Goal: Information Seeking & Learning: Learn about a topic

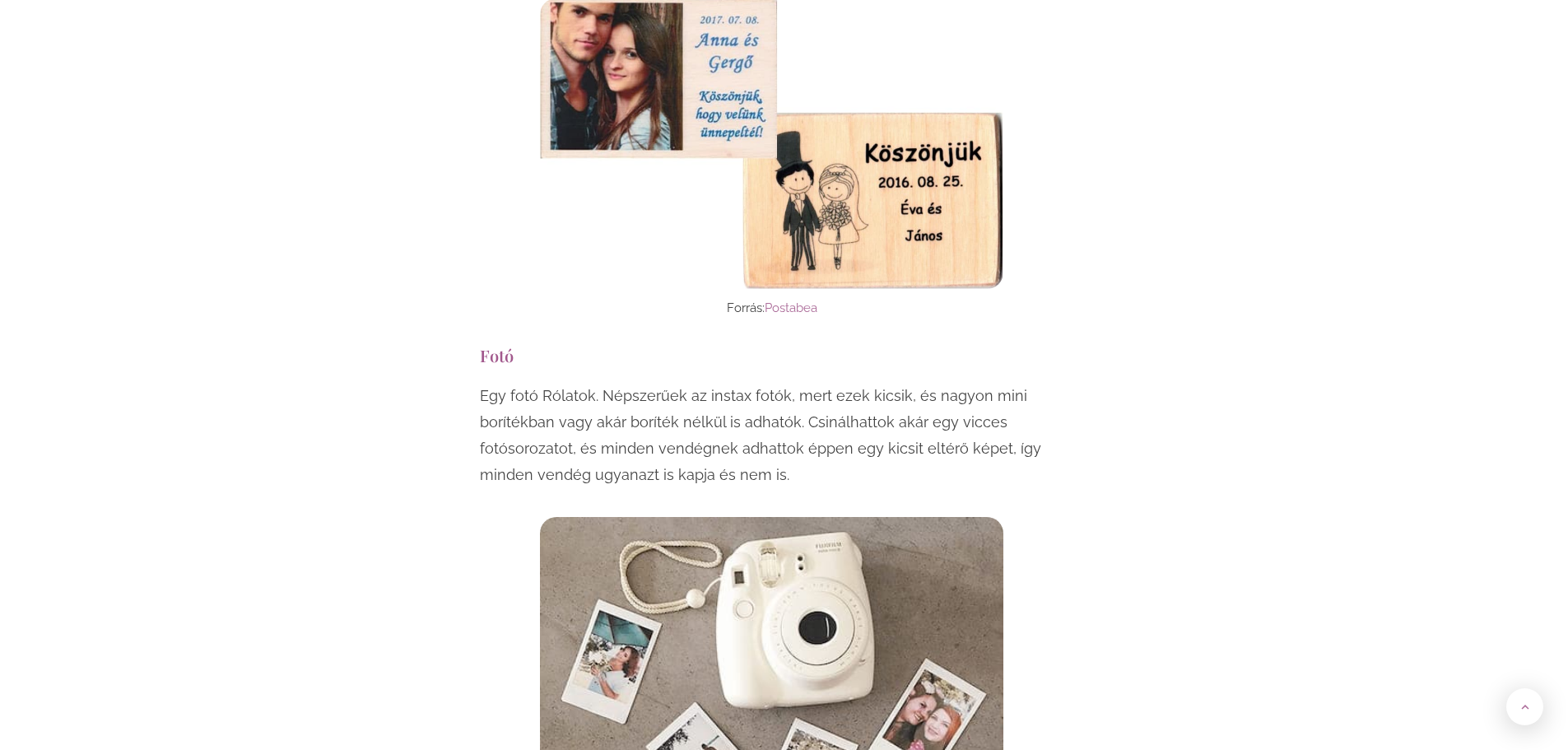
scroll to position [2551, 0]
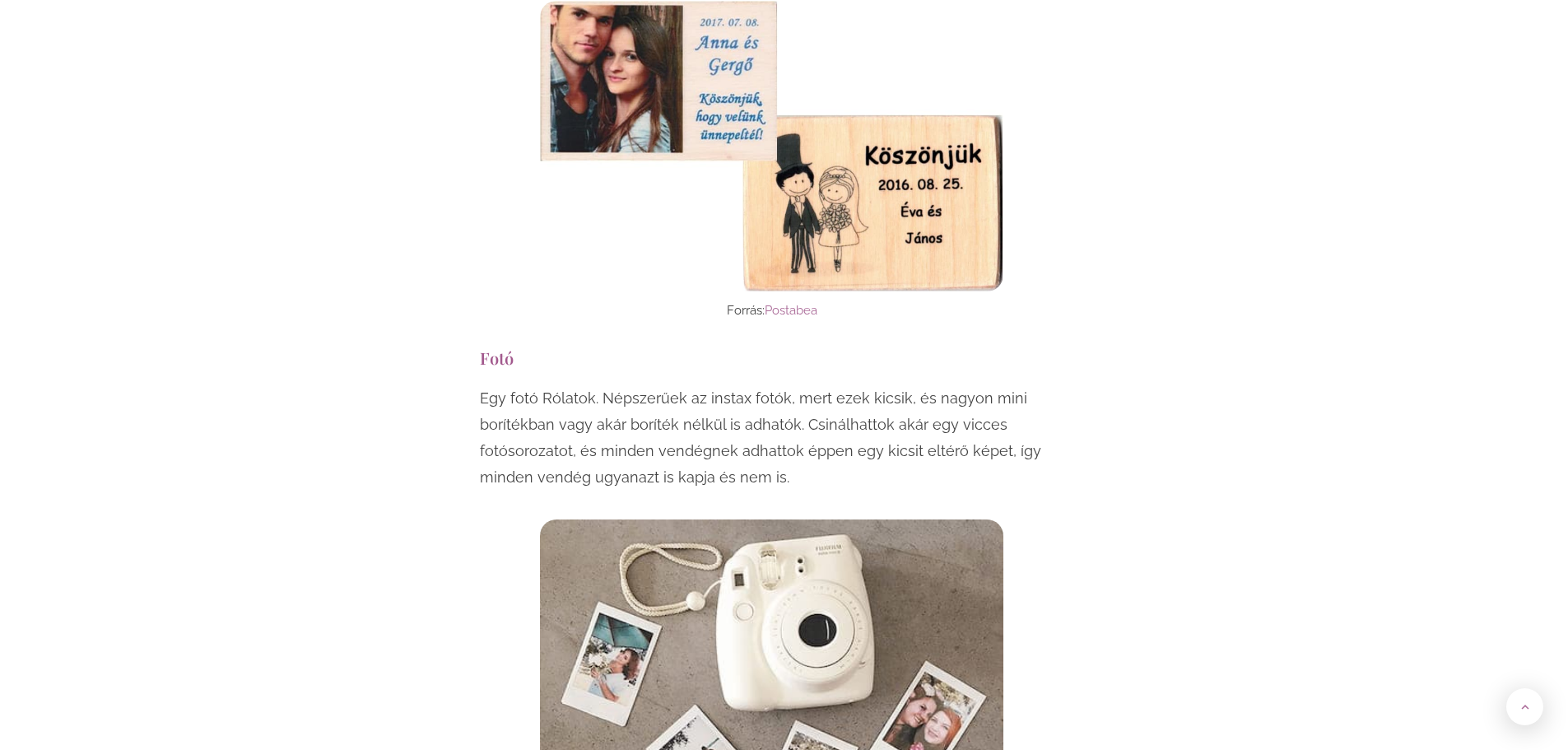
click at [622, 385] on p "Egy fotó Rólatok. Népszerűek az instax fotók, mert ezek kicsik, és nagyon mini …" at bounding box center [785, 438] width 609 height 105
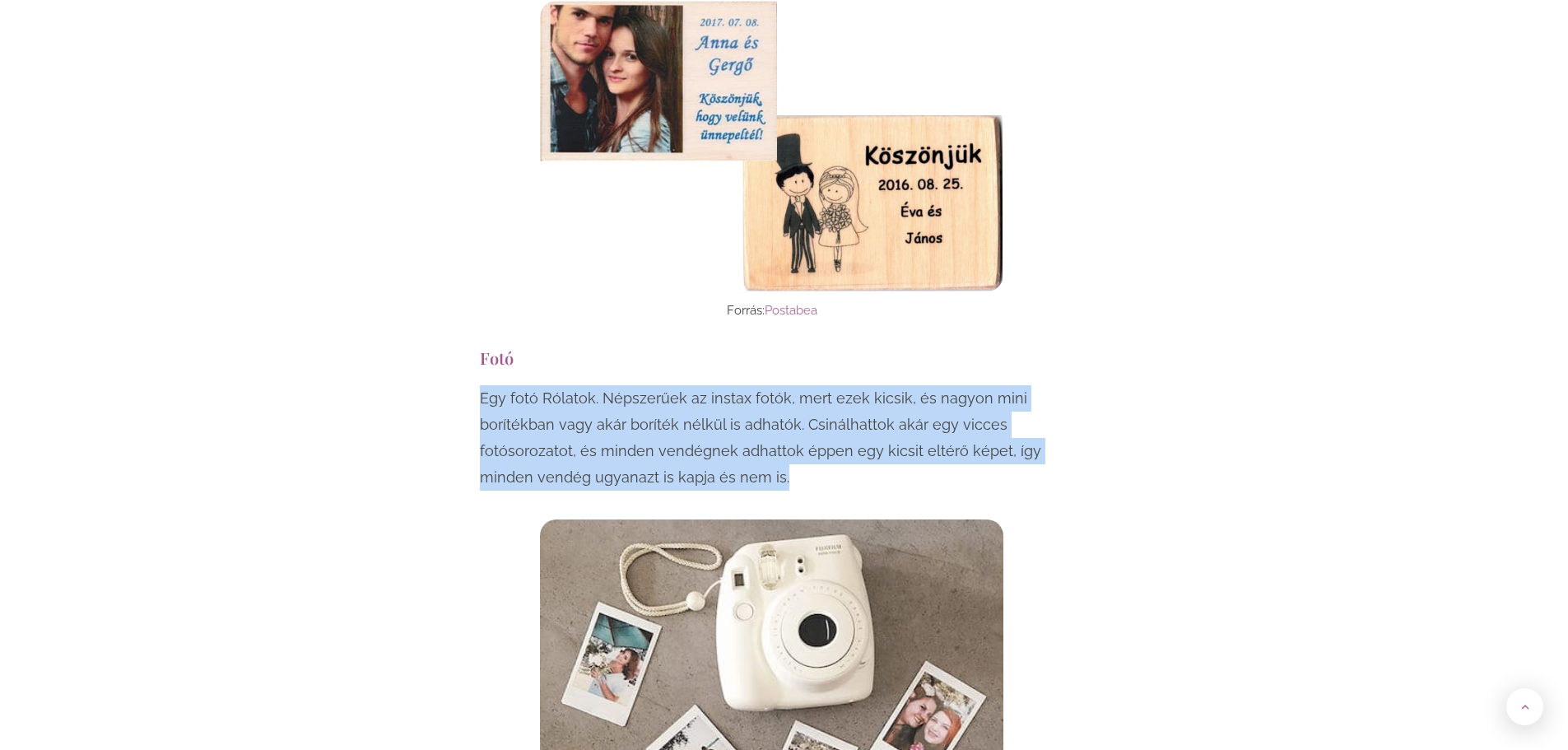
click at [622, 385] on p "Egy fotó Rólatok. Népszerűek az instax fotók, mert ezek kicsik, és nagyon mini …" at bounding box center [785, 438] width 609 height 105
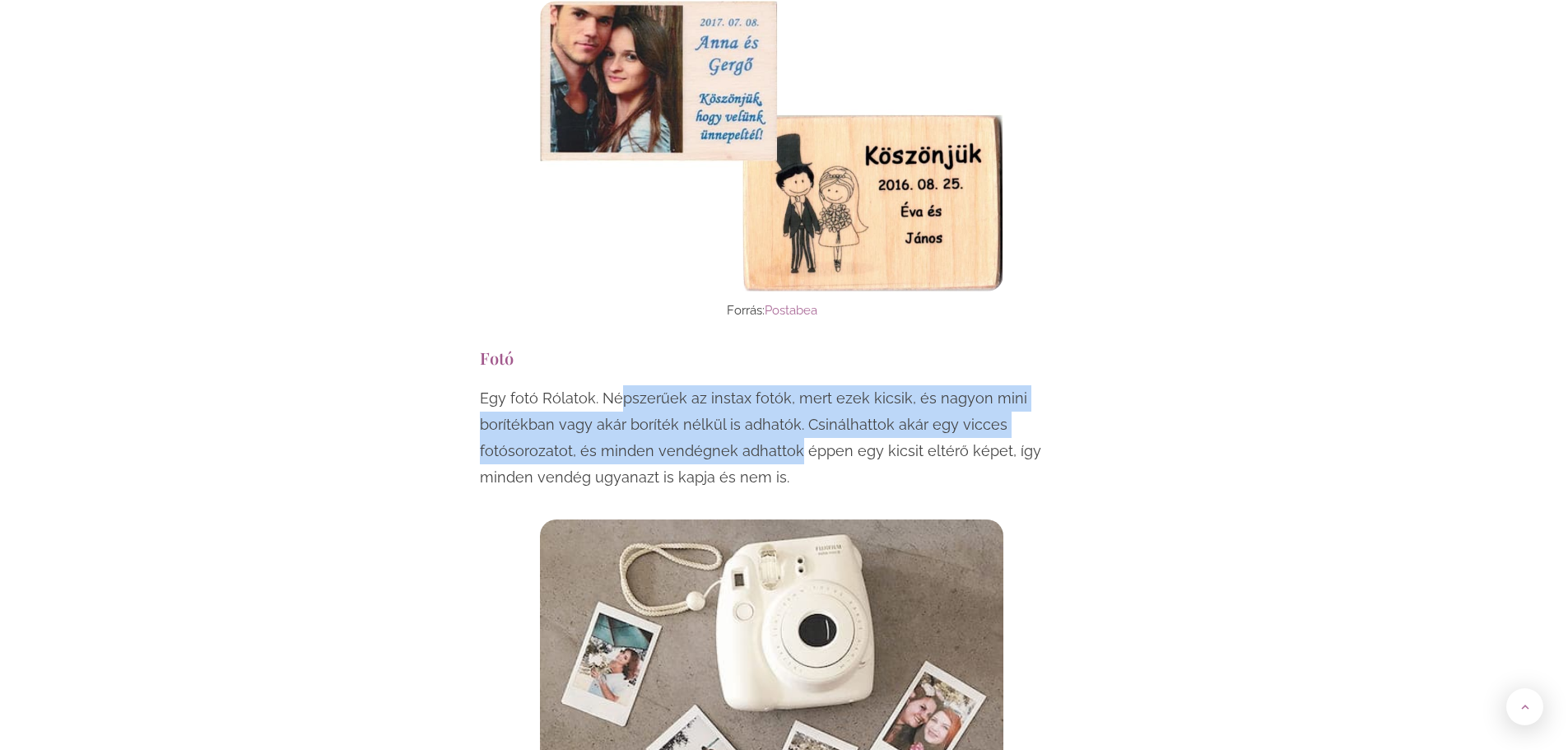
drag, startPoint x: 622, startPoint y: 352, endPoint x: 622, endPoint y: 389, distance: 37.0
click at [622, 389] on p "Egy fotó Rólatok. Népszerűek az instax fotók, mert ezek kicsik, és nagyon mini …" at bounding box center [785, 438] width 609 height 105
drag, startPoint x: 622, startPoint y: 389, endPoint x: 608, endPoint y: 352, distance: 39.6
click at [608, 385] on p "Egy fotó Rólatok. Népszerűek az instax fotók, mert ezek kicsik, és nagyon mini …" at bounding box center [785, 438] width 609 height 105
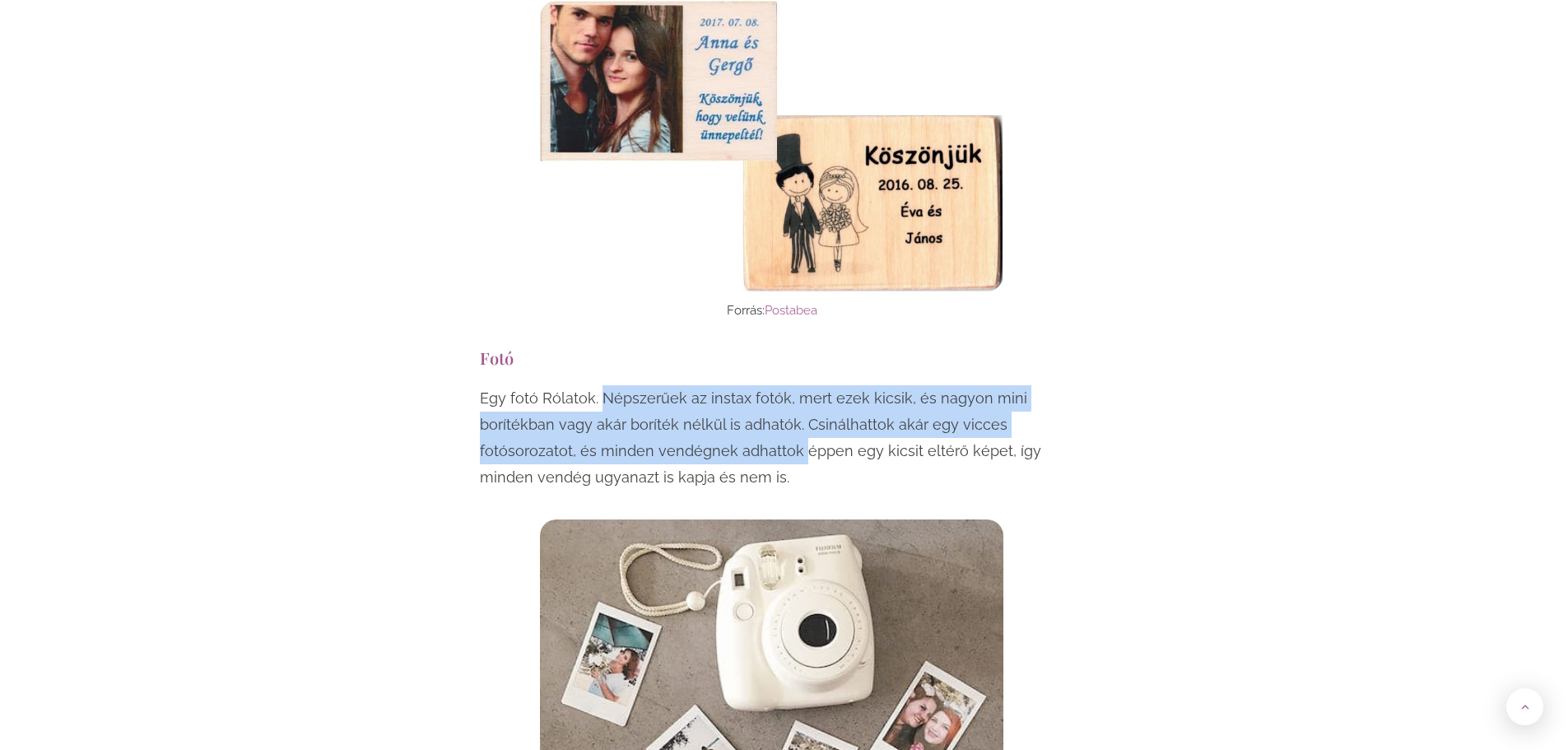
click at [608, 385] on p "Egy fotó Rólatok. Népszerűek az instax fotók, mert ezek kicsik, és nagyon mini …" at bounding box center [785, 438] width 609 height 105
drag, startPoint x: 608, startPoint y: 352, endPoint x: 611, endPoint y: 411, distance: 59.1
click at [611, 411] on p "Egy fotó Rólatok. Népszerűek az instax fotók, mert ezek kicsik, és nagyon mini …" at bounding box center [785, 438] width 609 height 105
drag, startPoint x: 609, startPoint y: 408, endPoint x: 596, endPoint y: 357, distance: 52.6
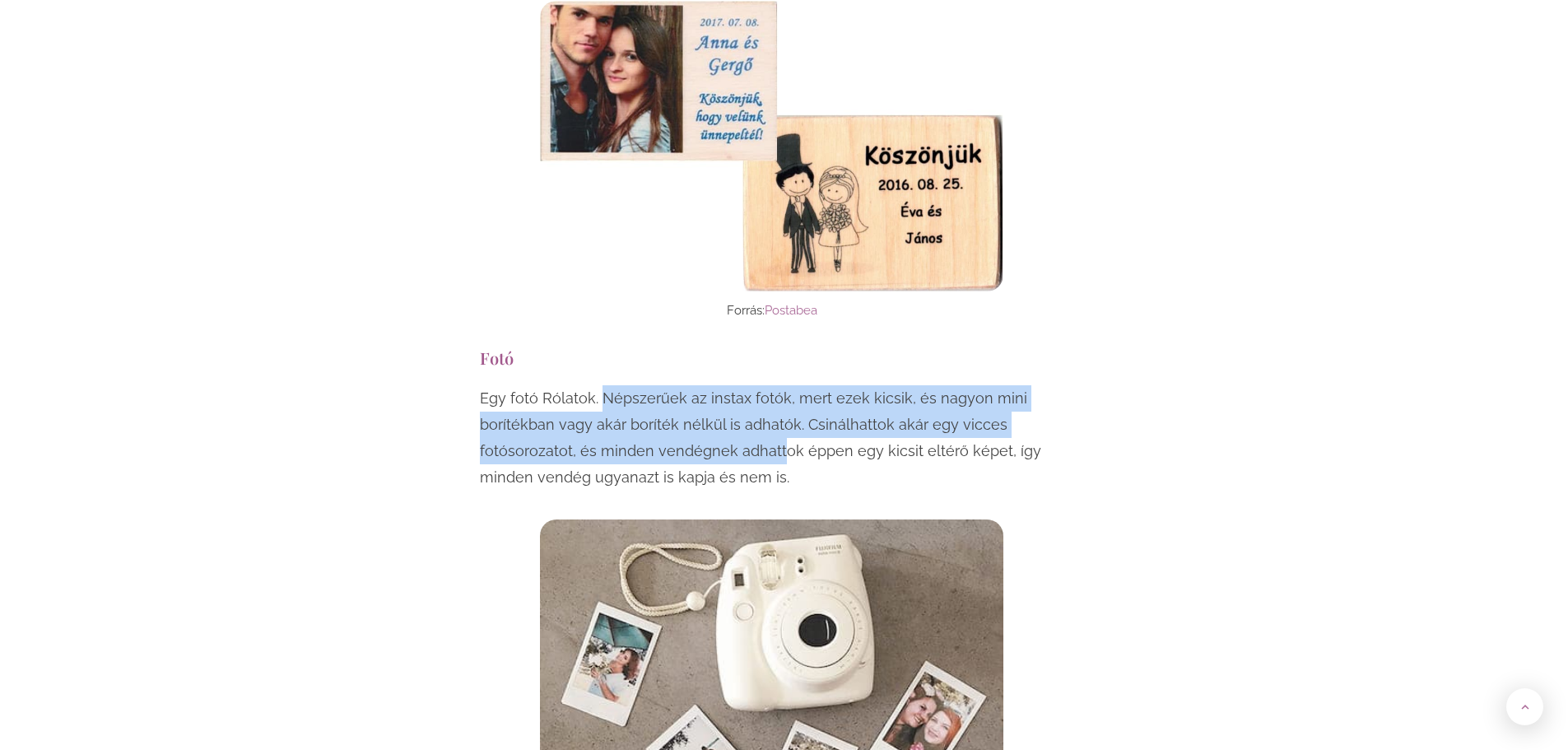
click at [596, 385] on p "Egy fotó Rólatok. Népszerűek az instax fotók, mert ezek kicsik, és nagyon mini …" at bounding box center [785, 438] width 609 height 105
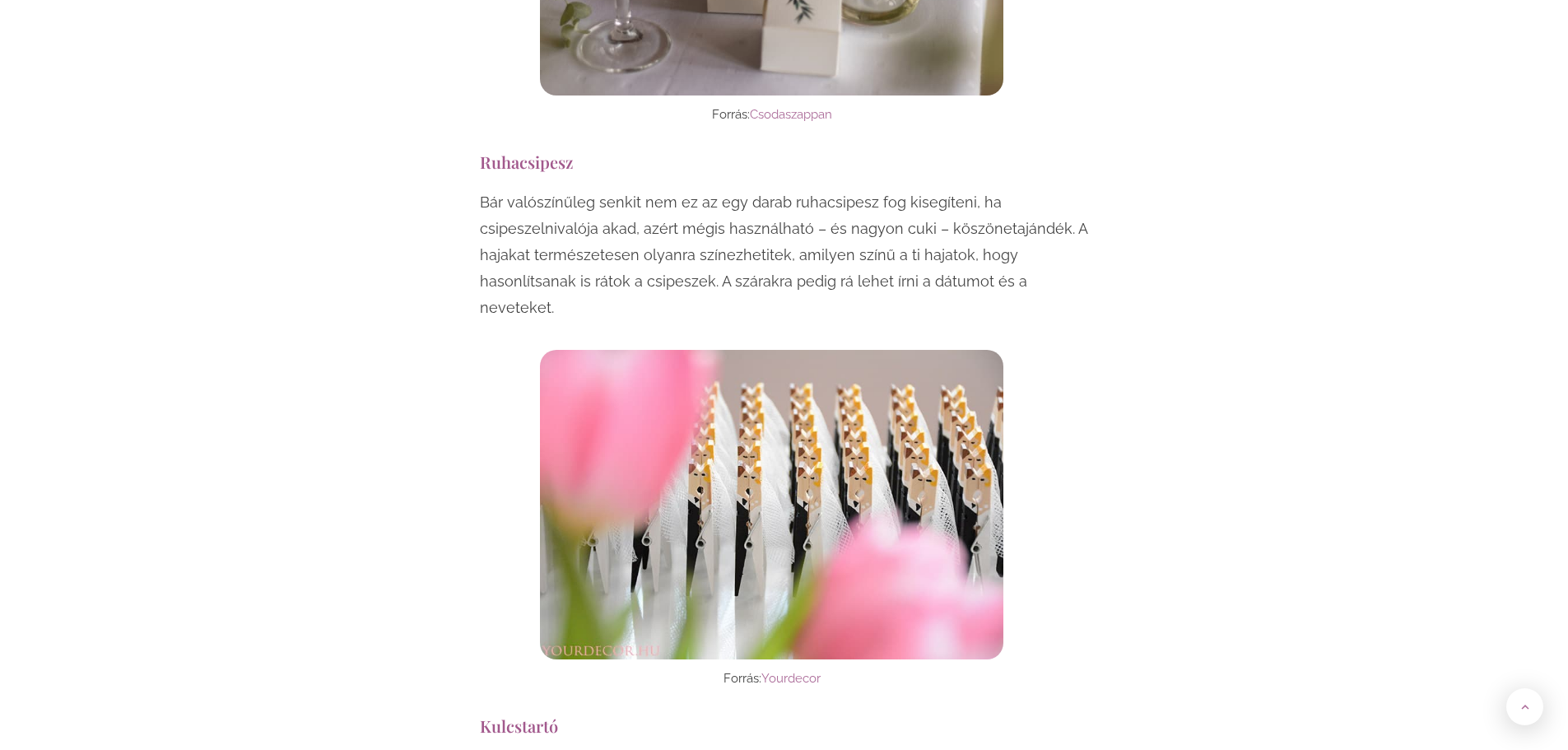
scroll to position [8887, 0]
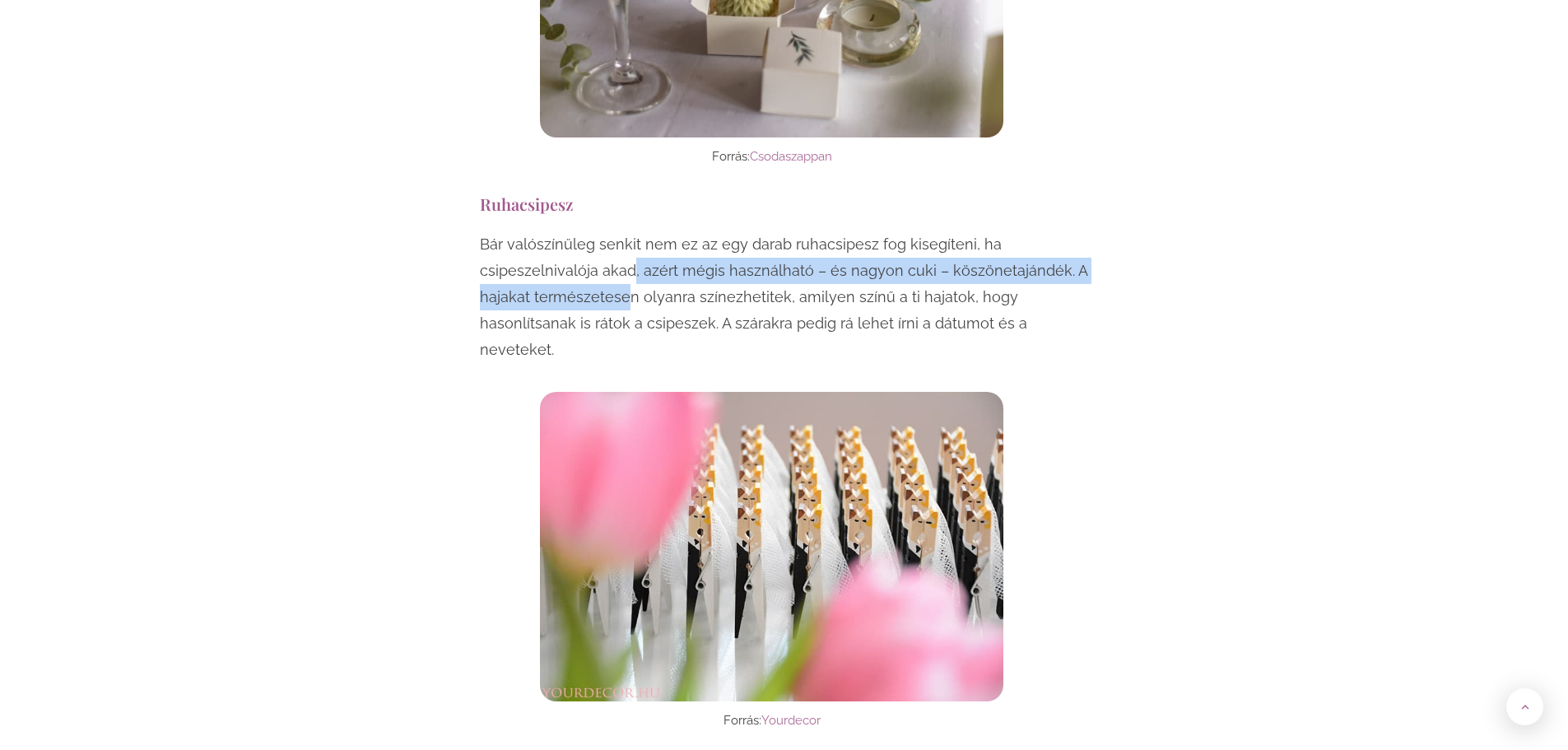
drag, startPoint x: 632, startPoint y: 220, endPoint x: 626, endPoint y: 255, distance: 35.5
click at [626, 255] on p "Bár valószínűleg senkit nem ez az egy darab ruhacsipesz fog kisegíteni, ha csip…" at bounding box center [785, 297] width 609 height 132
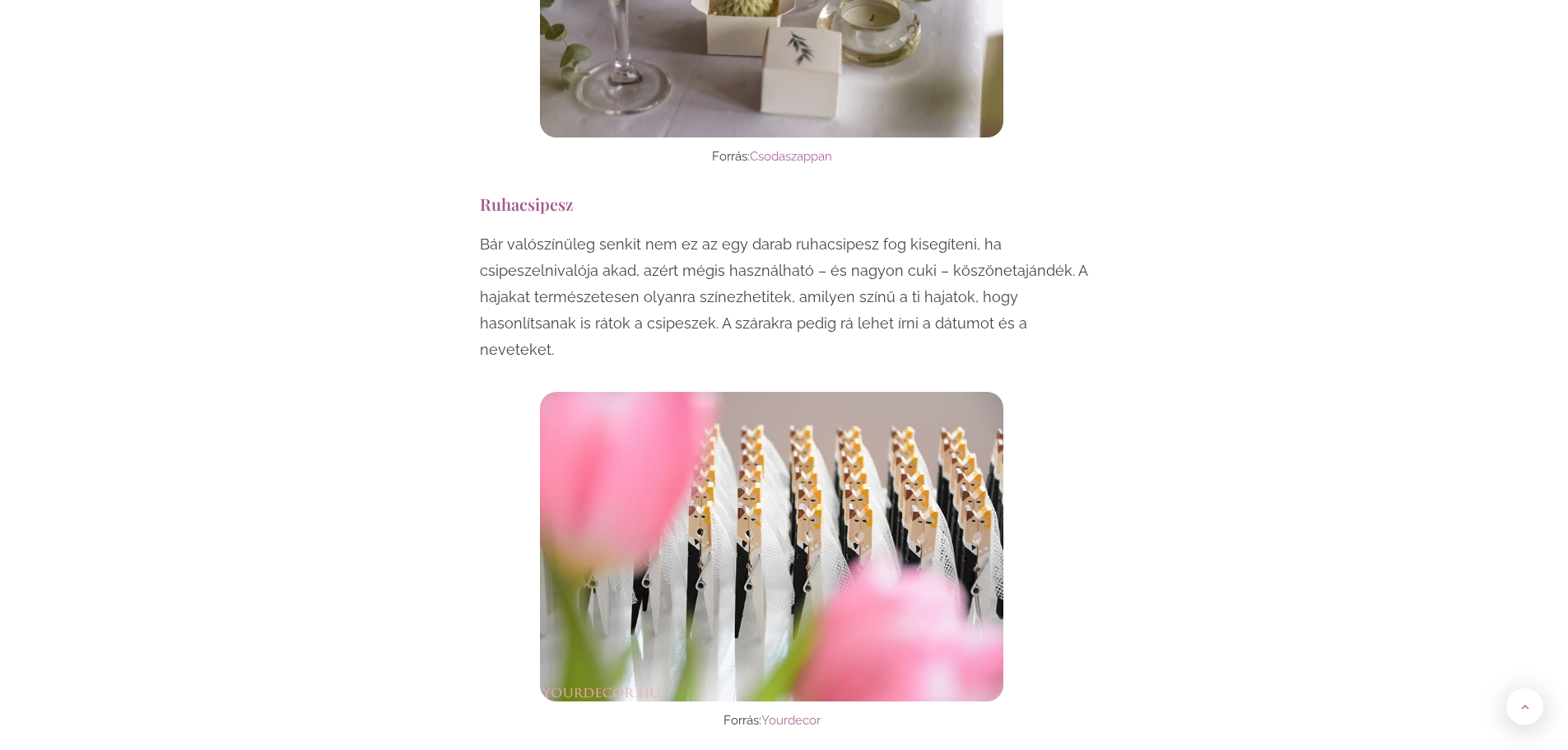
drag, startPoint x: 626, startPoint y: 255, endPoint x: 625, endPoint y: 233, distance: 22.0
click at [625, 233] on p "Bár valószínűleg senkit nem ez az egy darab ruhacsipesz fog kisegíteni, ha csip…" at bounding box center [785, 297] width 609 height 132
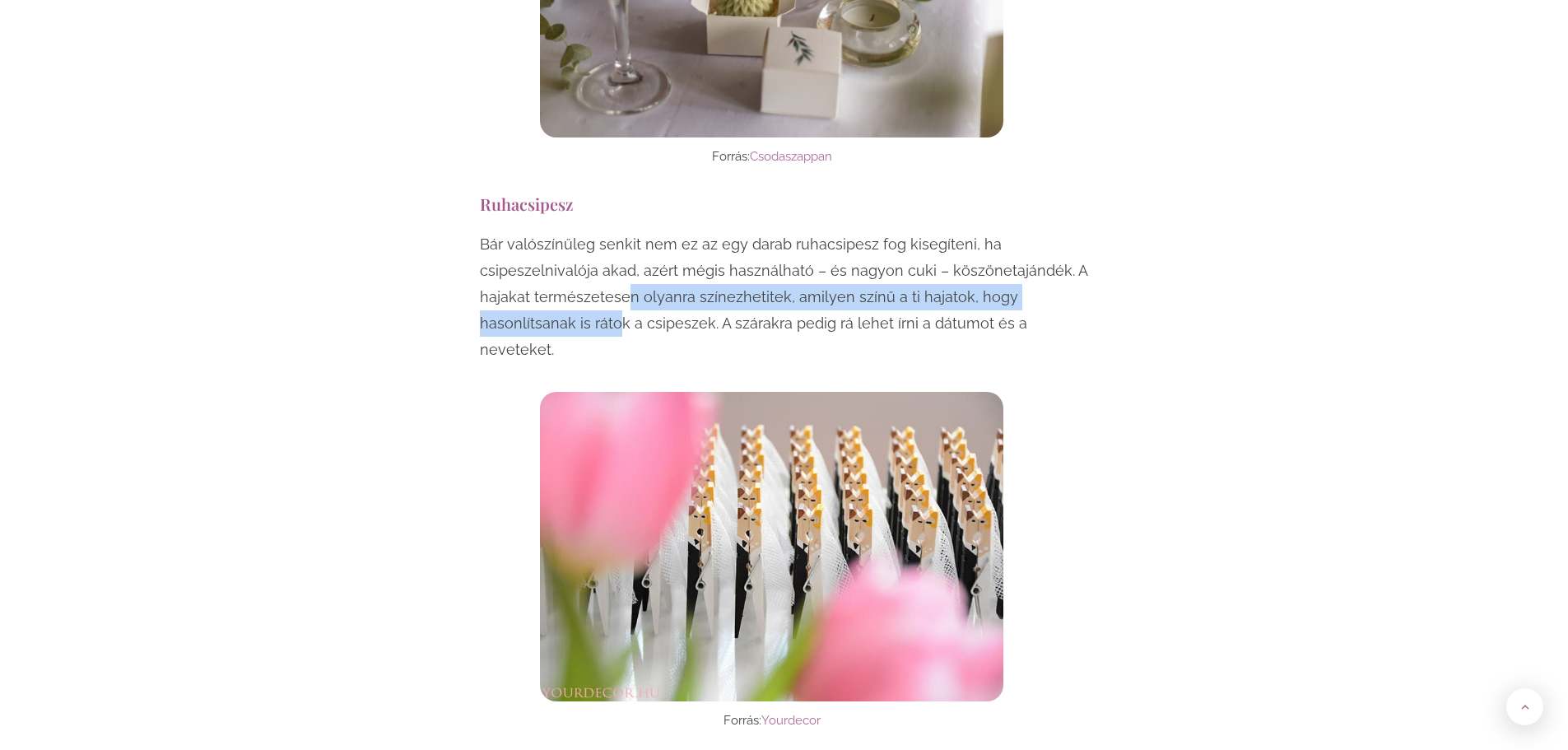
drag, startPoint x: 625, startPoint y: 233, endPoint x: 621, endPoint y: 264, distance: 31.3
click at [621, 264] on p "Bár valószínűleg senkit nem ez az egy darab ruhacsipesz fog kisegíteni, ha csip…" at bounding box center [785, 297] width 609 height 132
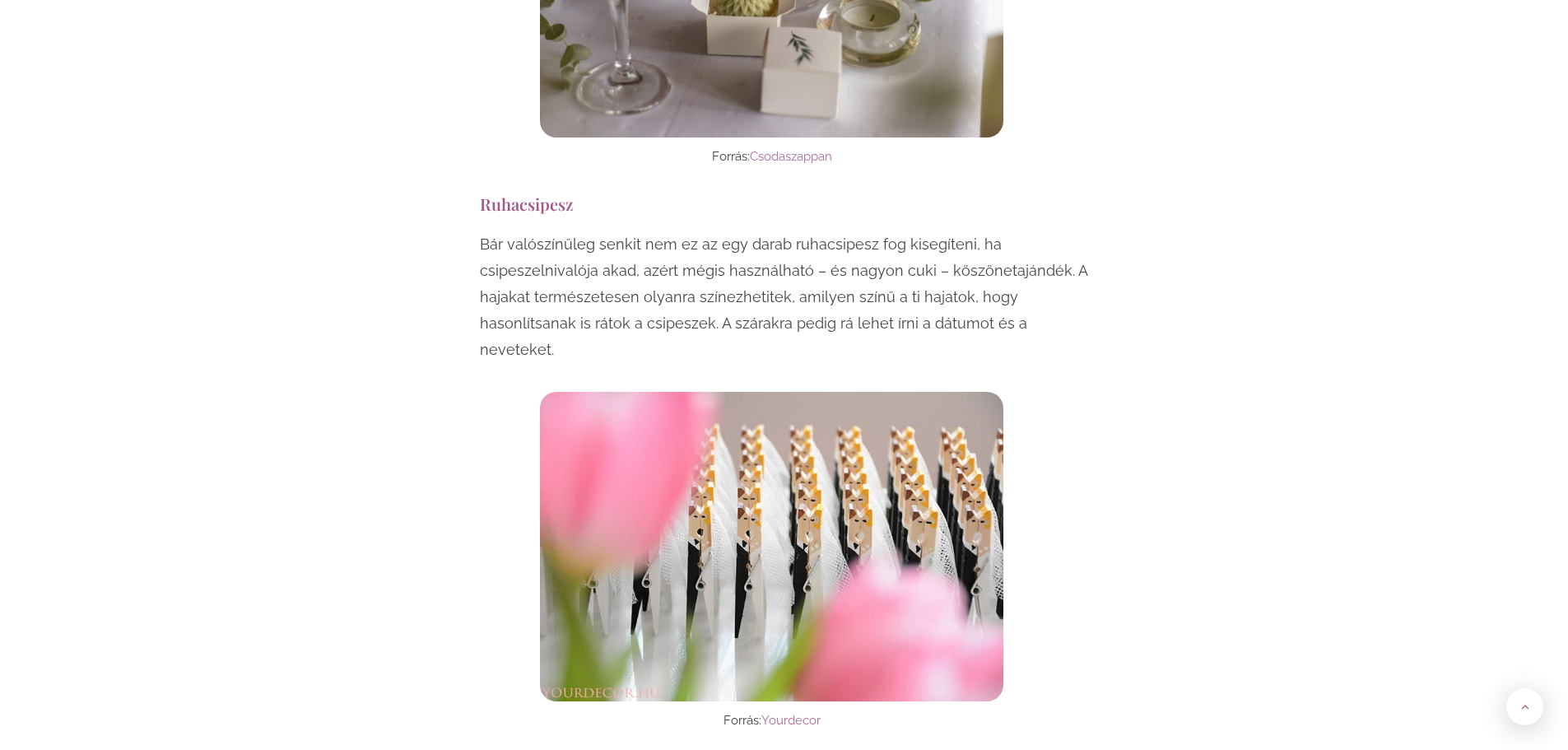
click at [603, 401] on img at bounding box center [772, 546] width 464 height 309
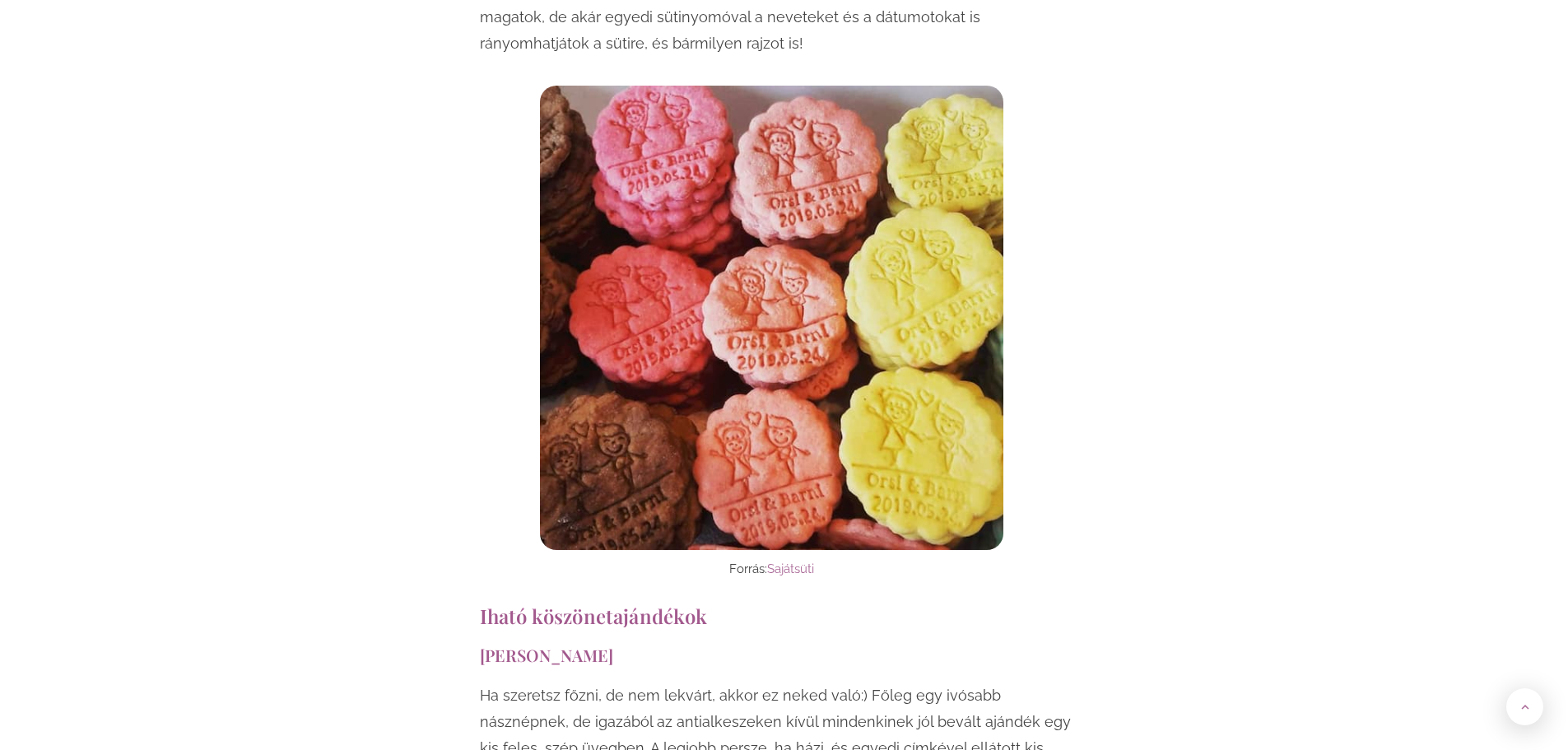
scroll to position [15718, 0]
